Goal: Check status: Check status

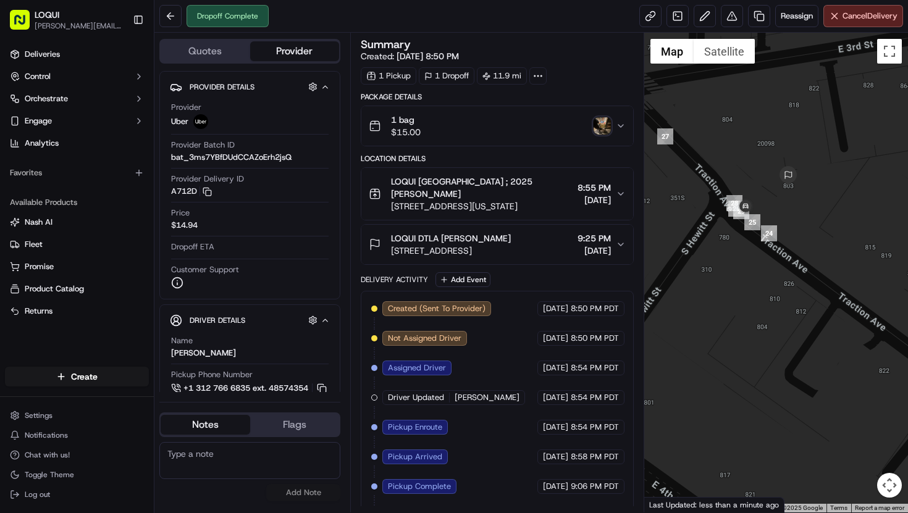
scroll to position [45, 0]
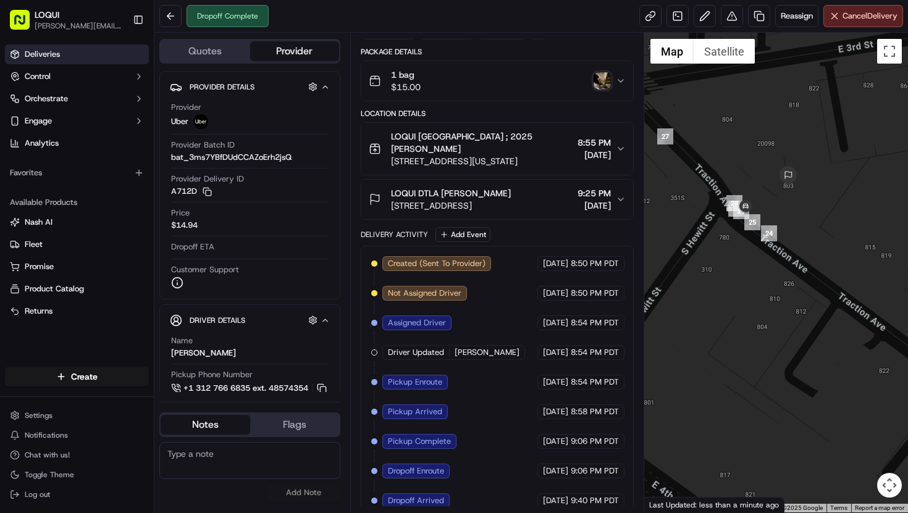
click at [47, 58] on span "Deliveries" at bounding box center [42, 54] width 35 height 11
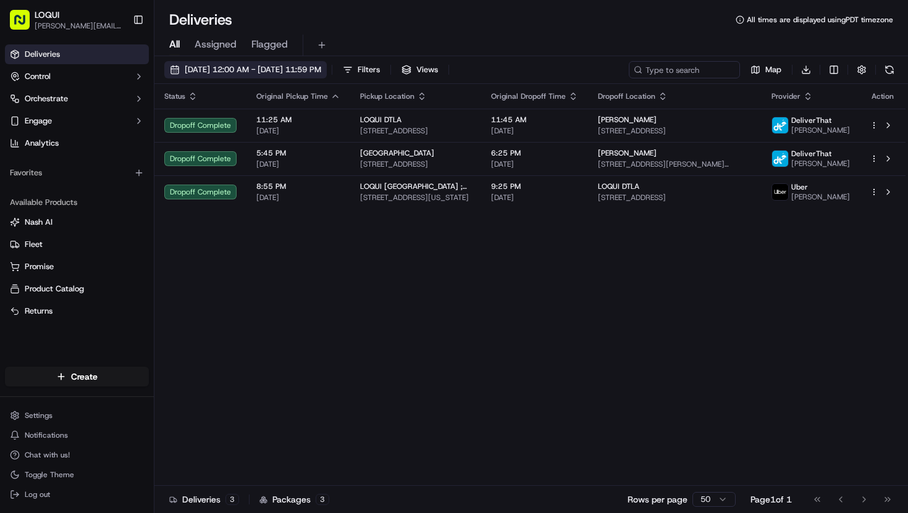
click at [280, 67] on span "[DATE] 12:00 AM - [DATE] 11:59 PM" at bounding box center [253, 69] width 137 height 11
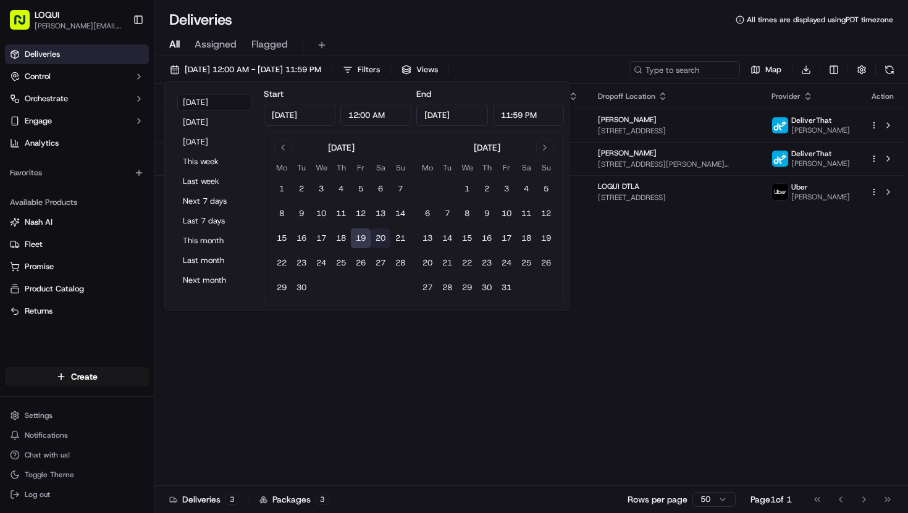
click at [382, 238] on button "20" at bounding box center [381, 239] width 20 height 20
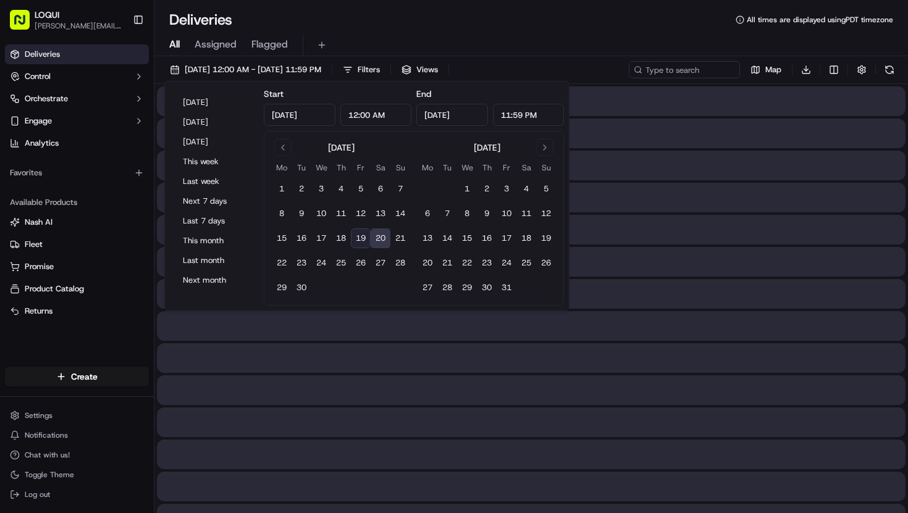
type input "[DATE]"
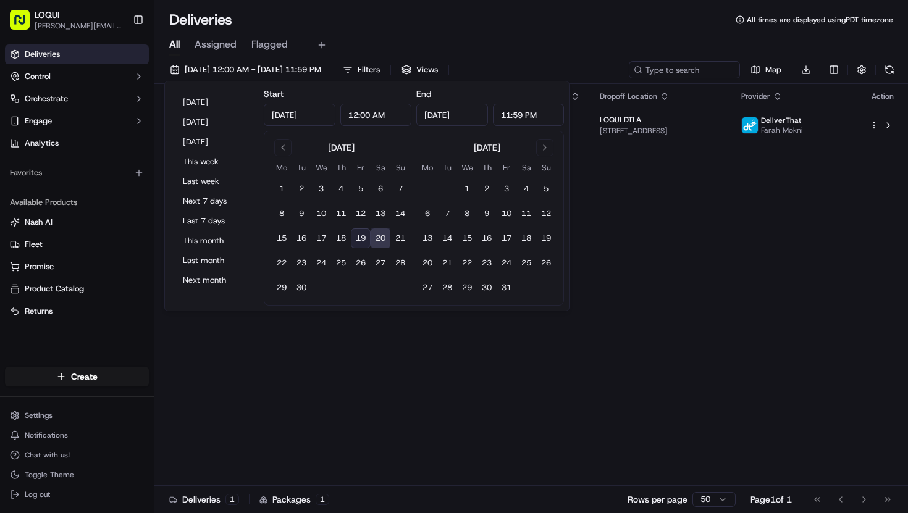
click at [367, 366] on div "Status Original Pickup Time Pickup Location Original Dropoff Time Dropoff Locat…" at bounding box center [529, 285] width 751 height 402
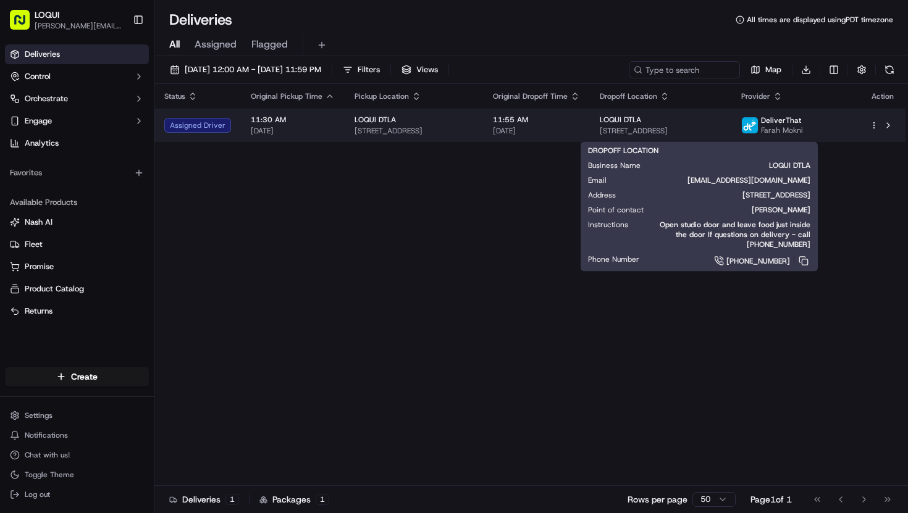
click at [641, 125] on span "LOQUI DTLA" at bounding box center [620, 120] width 41 height 10
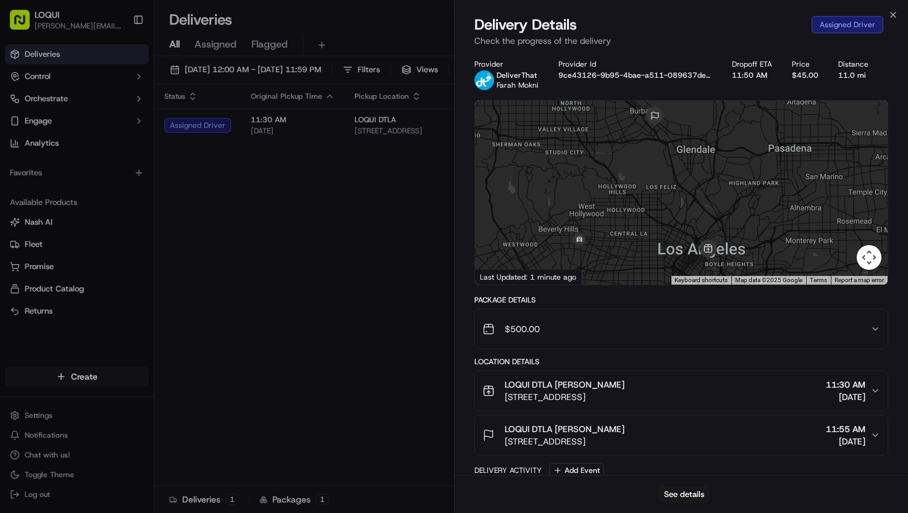
click at [843, 437] on span "[DATE]" at bounding box center [846, 442] width 40 height 12
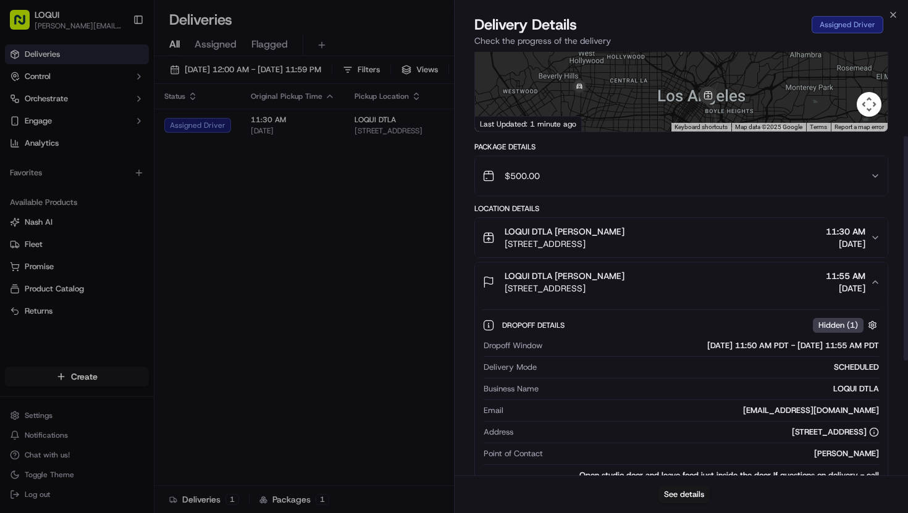
scroll to position [159, 0]
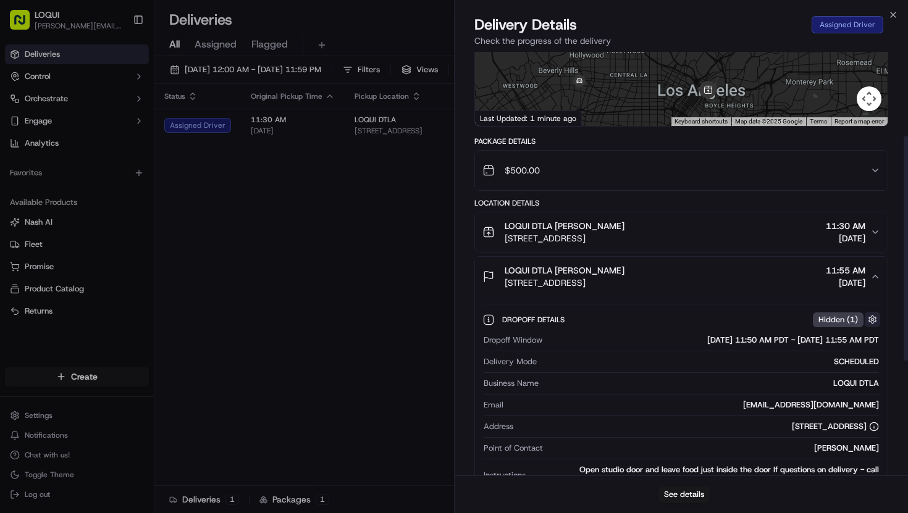
click at [870, 318] on button "button" at bounding box center [872, 319] width 15 height 15
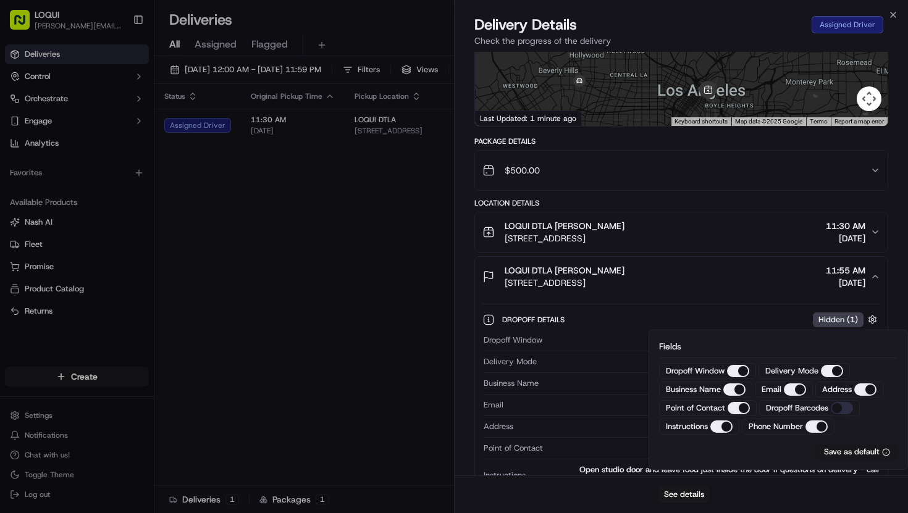
click at [786, 304] on div "Dropoff Details Hidden ( 1 ) Dropoff Window [DATE] 11:50 AM PDT - [DATE] 11:55 …" at bounding box center [681, 410] width 398 height 212
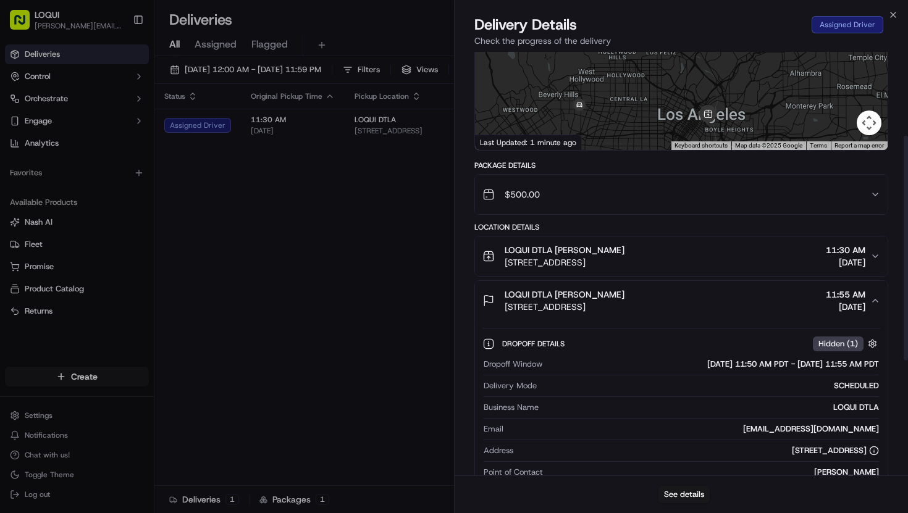
scroll to position [132, 0]
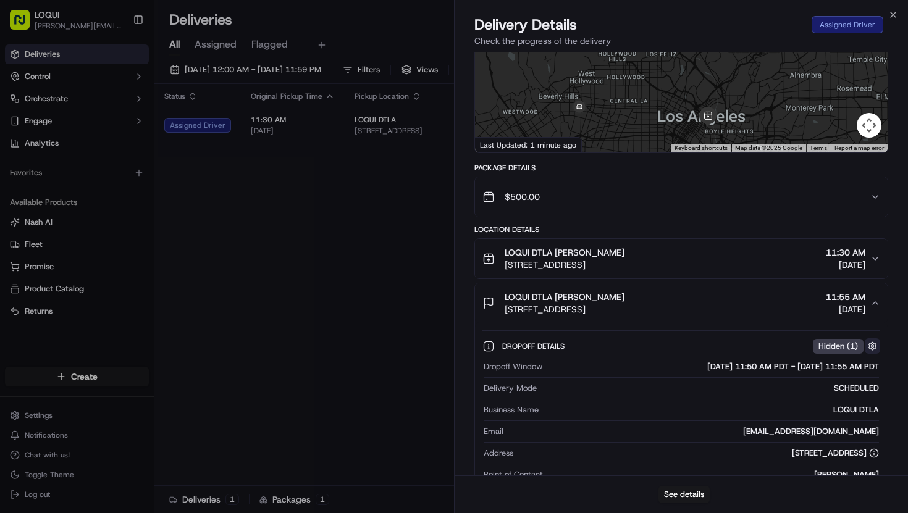
click at [873, 347] on button "button" at bounding box center [872, 346] width 15 height 15
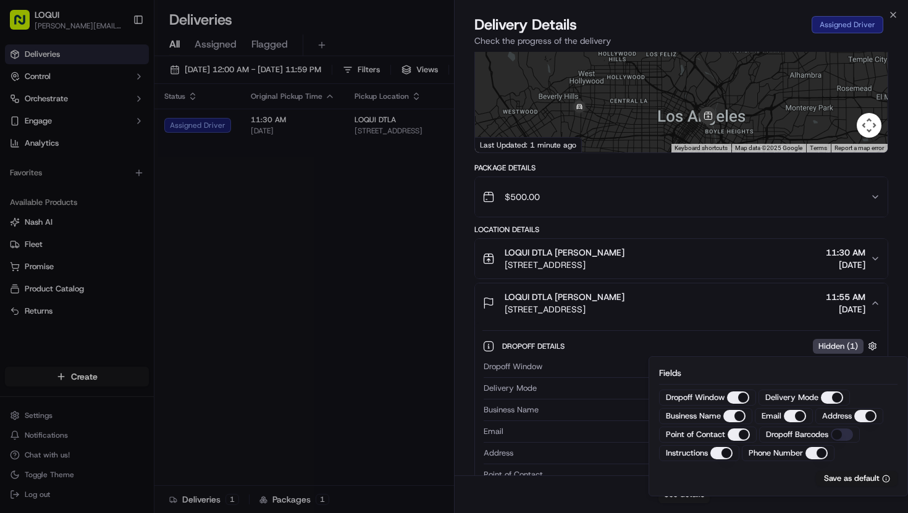
click at [735, 419] on Name "Business Name" at bounding box center [734, 416] width 22 height 12
click at [718, 340] on div "Dropoff Details Hidden ( 1 )" at bounding box center [691, 346] width 378 height 15
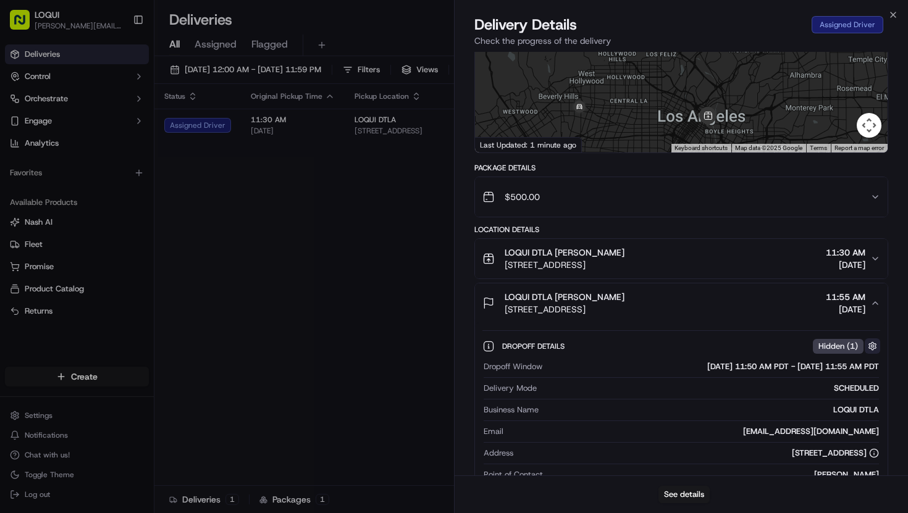
click at [871, 348] on button "button" at bounding box center [872, 346] width 15 height 15
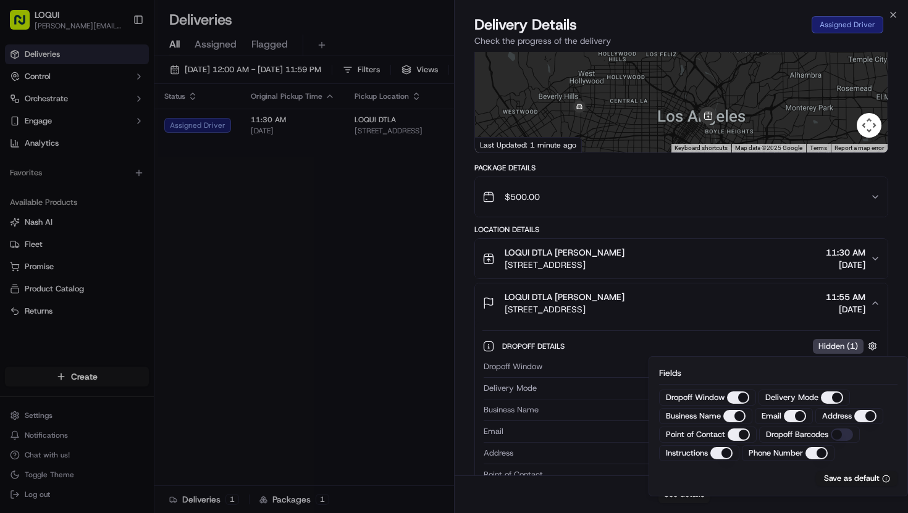
click at [740, 419] on Name "Business Name" at bounding box center [734, 416] width 22 height 12
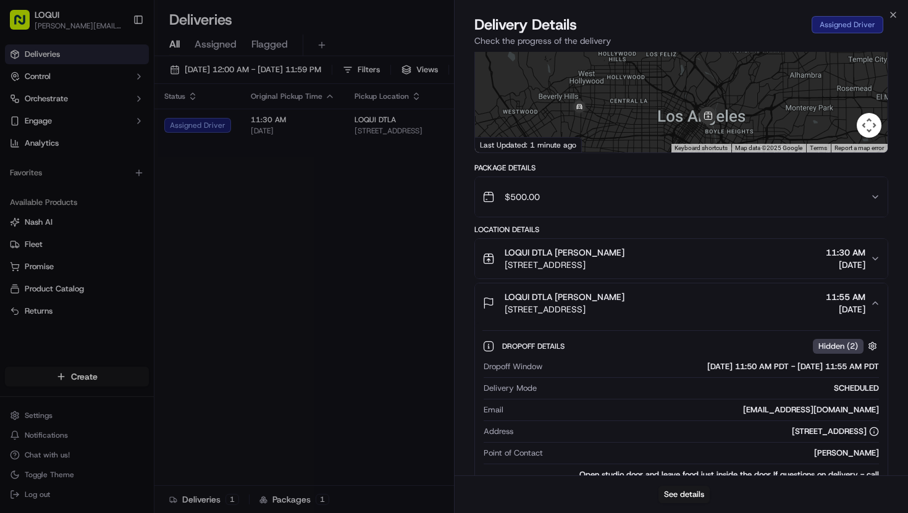
click at [673, 339] on div "Dropoff Details Hidden ( 2 )" at bounding box center [691, 346] width 378 height 15
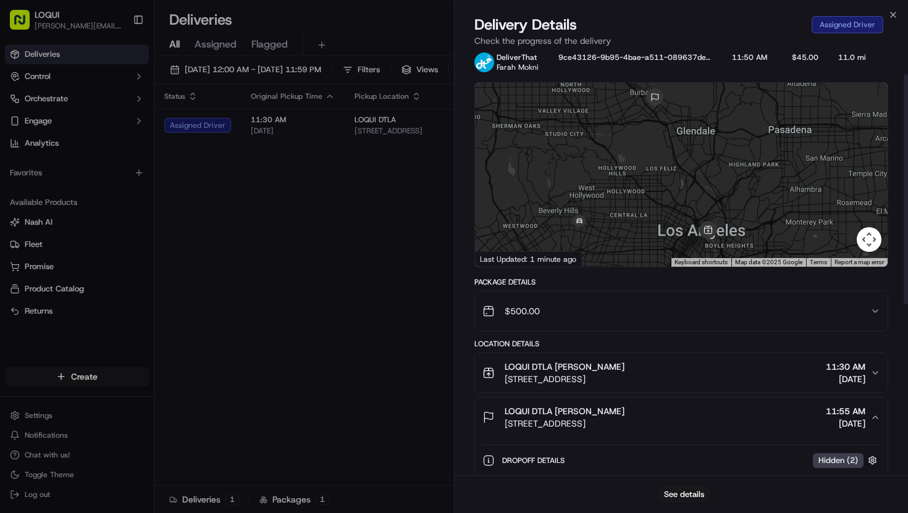
scroll to position [0, 0]
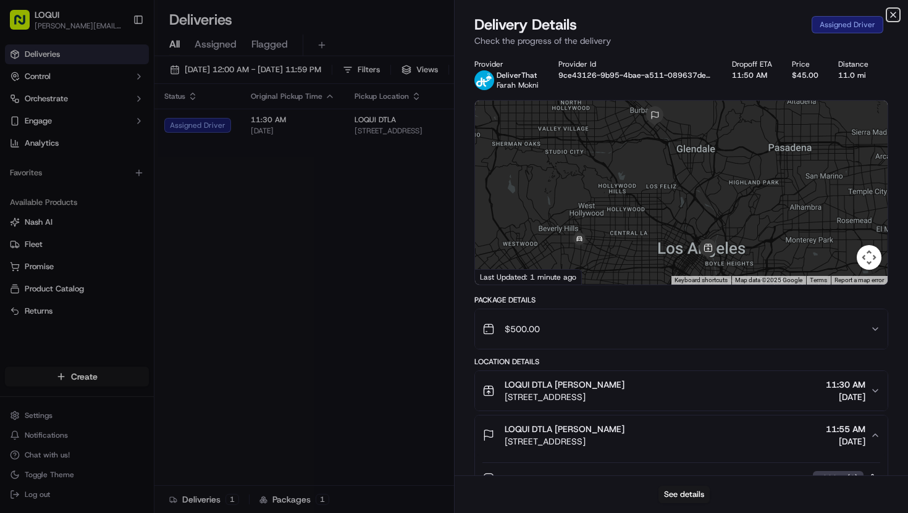
click at [893, 15] on icon "button" at bounding box center [893, 15] width 10 height 10
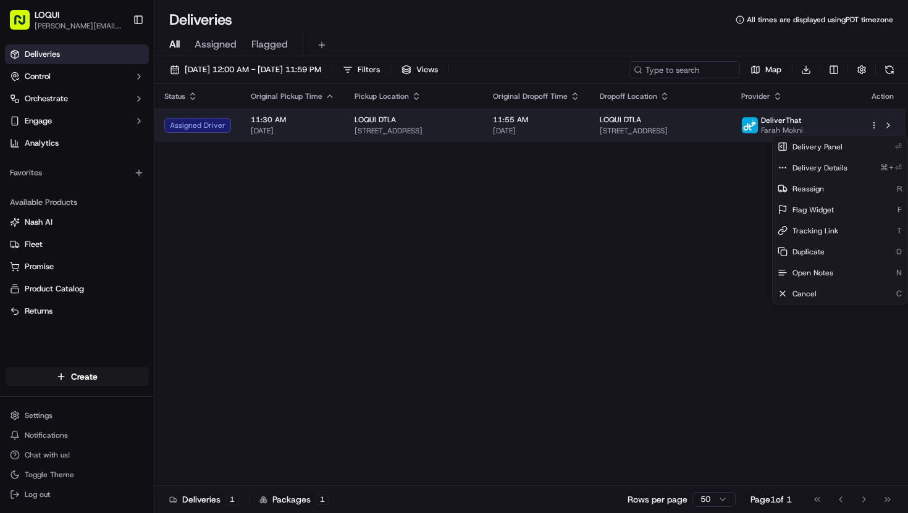
click at [874, 128] on html "LOQUI [PERSON_NAME][EMAIL_ADDRESS][DOMAIN_NAME] Toggle Sidebar Deliveries Contr…" at bounding box center [454, 256] width 908 height 513
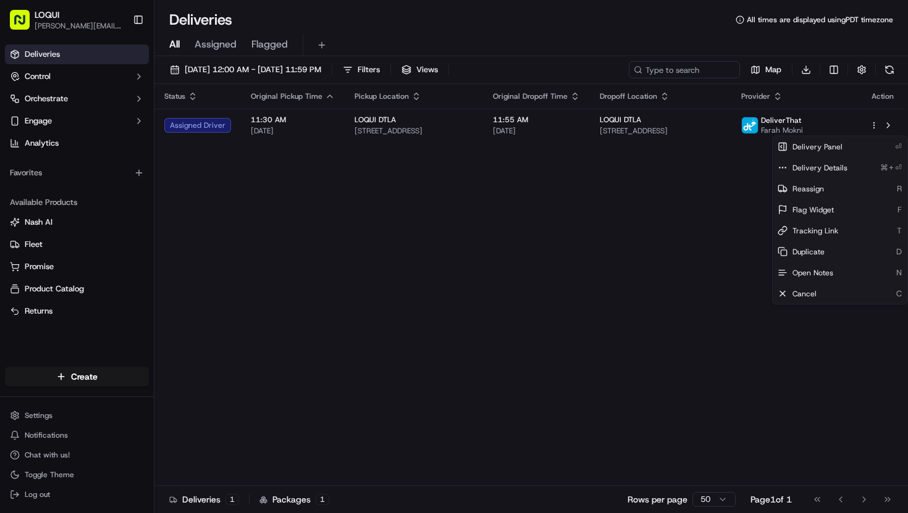
click at [659, 245] on html "LOQUI [PERSON_NAME][EMAIL_ADDRESS][DOMAIN_NAME] Toggle Sidebar Deliveries Contr…" at bounding box center [454, 256] width 908 height 513
